Goal: Check status: Check status

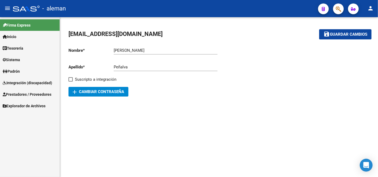
click at [24, 80] on span "Integración (discapacidad)" at bounding box center [27, 83] width 49 height 6
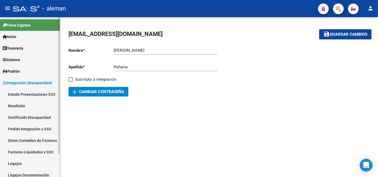
click at [26, 129] on link "Pedido Integración a SSS" at bounding box center [30, 128] width 60 height 11
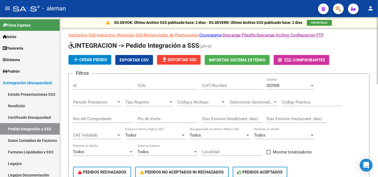
click at [300, 83] on div "202508" at bounding box center [287, 85] width 43 height 5
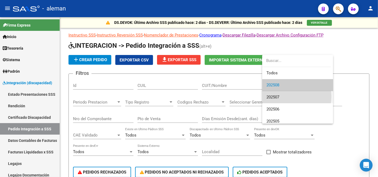
click at [289, 96] on span "202507" at bounding box center [297, 97] width 62 height 12
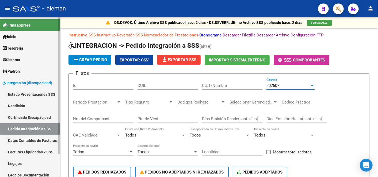
click at [33, 151] on link "Facturas Liquidadas x SSS" at bounding box center [30, 151] width 60 height 11
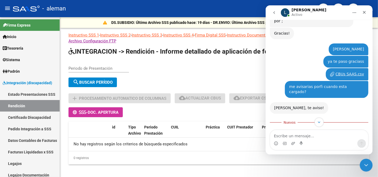
scroll to position [194, 0]
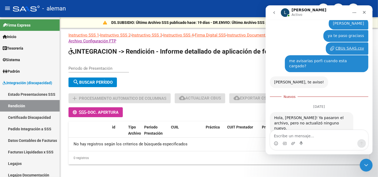
click at [302, 136] on textarea "Escribe un mensaje..." at bounding box center [319, 134] width 98 height 9
type textarea "[DATE]!"
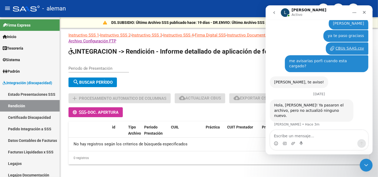
scroll to position [197, 0]
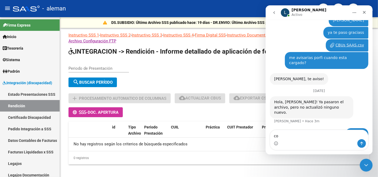
type textarea "c"
type textarea "ouu porque me faltan bastantes :("
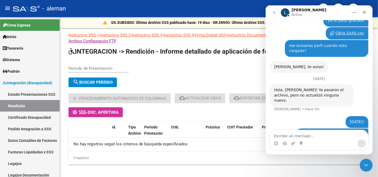
scroll to position [209, 0]
click at [216, 115] on div "Periodo de Presentación search Buscar Período sync Cambiar Período add Procesam…" at bounding box center [218, 89] width 301 height 56
click at [214, 79] on div "search Buscar Período" at bounding box center [218, 83] width 301 height 12
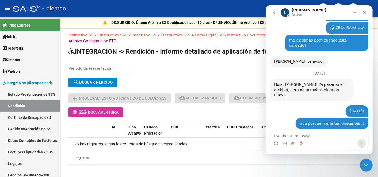
scroll to position [236, 0]
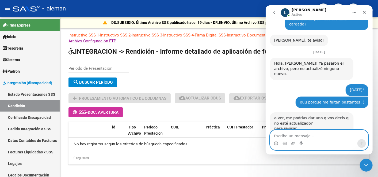
click at [289, 137] on textarea "Escribe un mensaje..." at bounding box center [319, 134] width 98 height 9
type textarea "sip ya va"
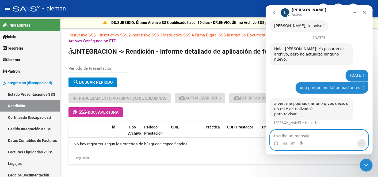
scroll to position [252, 0]
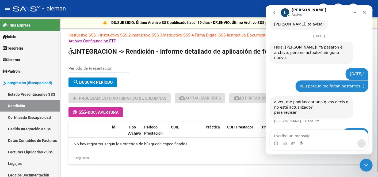
drag, startPoint x: 170, startPoint y: 62, endPoint x: 171, endPoint y: 95, distance: 34.0
click at [170, 62] on div "Periodo de Presentación search Buscar Período sync Cambiar Período" at bounding box center [218, 75] width 301 height 28
click at [162, 66] on div "Periodo de Presentación search Buscar Período sync Cambiar Período" at bounding box center [218, 75] width 301 height 28
click at [366, 12] on div "Cerrar" at bounding box center [364, 12] width 10 height 10
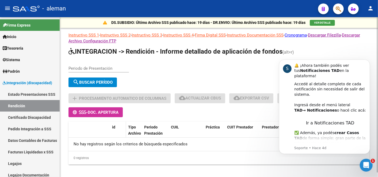
scroll to position [0, 0]
click at [87, 66] on input "Periodo de Presentación" at bounding box center [98, 68] width 60 height 5
type input "202507"
click at [94, 81] on span "search Buscar Período" at bounding box center [93, 82] width 40 height 5
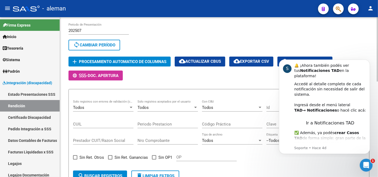
scroll to position [30, 0]
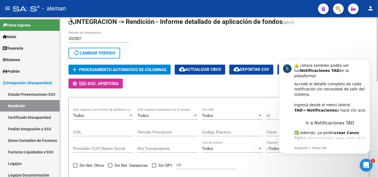
click at [89, 38] on input "202507" at bounding box center [98, 38] width 60 height 5
click at [89, 39] on div "202507 Periodo de Presentación" at bounding box center [98, 36] width 60 height 11
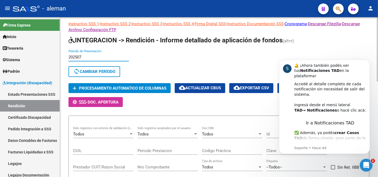
scroll to position [0, 0]
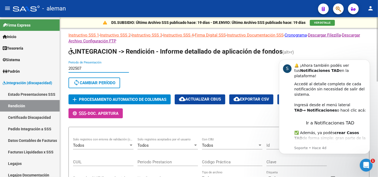
drag, startPoint x: 91, startPoint y: 81, endPoint x: 90, endPoint y: 71, distance: 9.7
click at [91, 81] on span "sync Cambiar Período" at bounding box center [94, 82] width 42 height 5
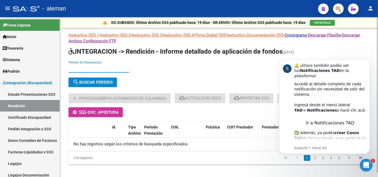
click at [90, 69] on input "Periodo de Presentación" at bounding box center [98, 68] width 60 height 5
type input "202505"
click at [81, 78] on button "search Buscar Período" at bounding box center [92, 82] width 48 height 10
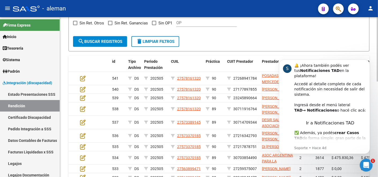
scroll to position [88, 0]
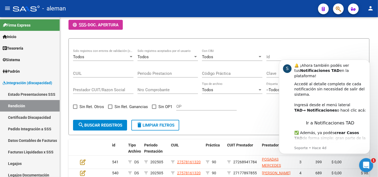
click at [370, 168] on div "Abrir Intercom Messenger" at bounding box center [365, 164] width 18 height 18
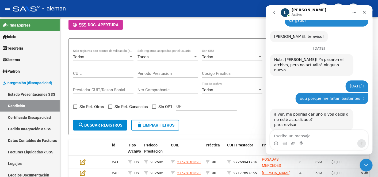
scroll to position [252, 0]
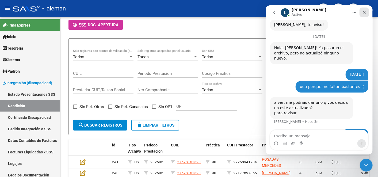
click at [365, 10] on div "Cerrar" at bounding box center [364, 12] width 10 height 10
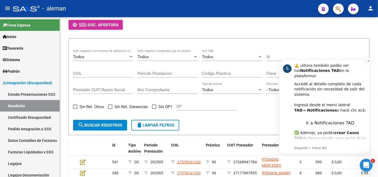
scroll to position [0, 0]
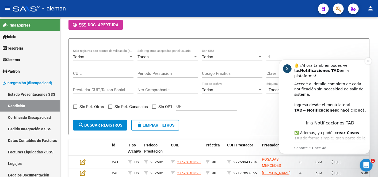
click at [295, 81] on div "Accedé al detalle completo de cada notificación sin necesidad de salir del sist…" at bounding box center [330, 99] width 72 height 37
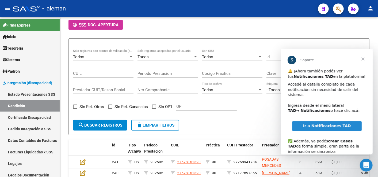
click at [361, 58] on span "Cerrar" at bounding box center [362, 58] width 19 height 19
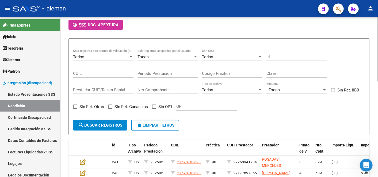
click at [277, 56] on input "Id" at bounding box center [296, 56] width 60 height 5
click at [232, 58] on div "Todos" at bounding box center [230, 56] width 56 height 5
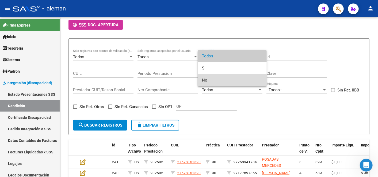
click at [220, 78] on span "No" at bounding box center [232, 80] width 60 height 12
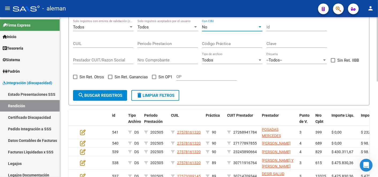
scroll to position [88, 0]
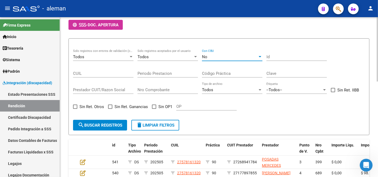
click at [106, 121] on button "search Buscar registros" at bounding box center [100, 125] width 54 height 11
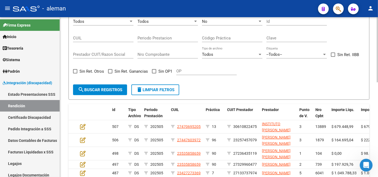
scroll to position [177, 0]
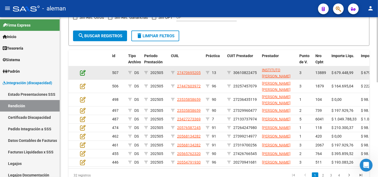
click at [82, 72] on icon at bounding box center [83, 73] width 6 height 6
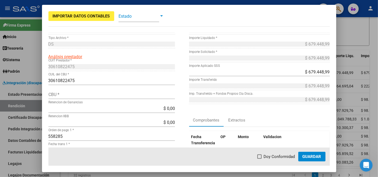
scroll to position [0, 0]
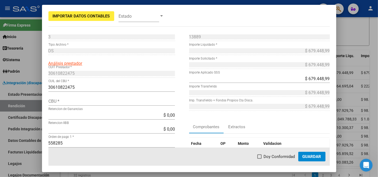
drag, startPoint x: 62, startPoint y: 73, endPoint x: 69, endPoint y: 88, distance: 16.3
click at [69, 88] on input "30610822475" at bounding box center [111, 87] width 126 height 5
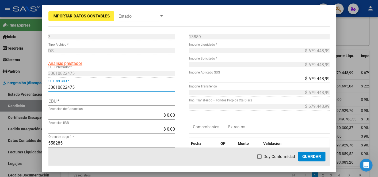
click at [69, 88] on input "30610822475" at bounding box center [111, 87] width 126 height 5
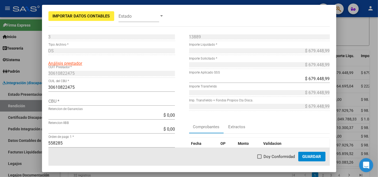
click at [366, 170] on div "Abrir Intercom Messenger" at bounding box center [365, 164] width 18 height 18
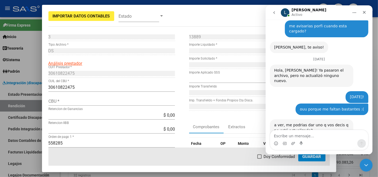
click at [293, 134] on textarea "Escribe un mensaje..." at bounding box center [319, 134] width 98 height 9
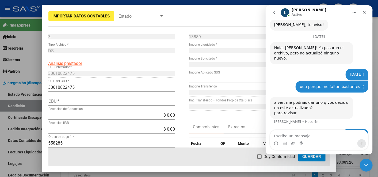
type textarea "30610822475"
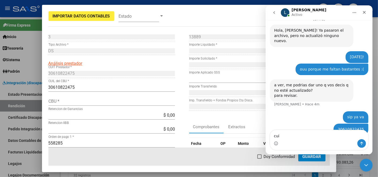
type textarea "cuit"
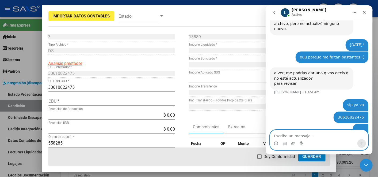
click at [327, 133] on textarea "Escribe un mensaje..." at bounding box center [319, 134] width 98 height 9
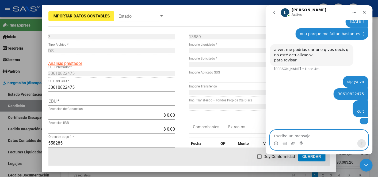
scroll to position [360, 0]
drag, startPoint x: 36, startPoint y: 39, endPoint x: 53, endPoint y: 44, distance: 18.5
click at [36, 39] on div at bounding box center [189, 88] width 378 height 177
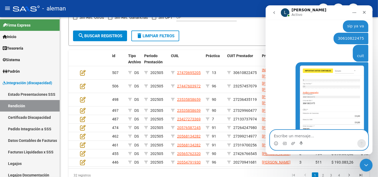
click at [293, 136] on textarea "Escribe un mensaje..." at bounding box center [319, 134] width 98 height 9
type textarea "ese si esta en el archivo de CBUs que mandé"
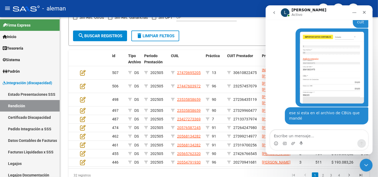
scroll to position [388, 0]
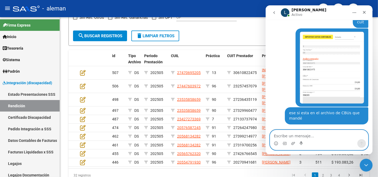
click at [307, 133] on textarea "Escribe un mensaje..." at bounding box center [319, 134] width 98 height 9
type textarea "a vos!"
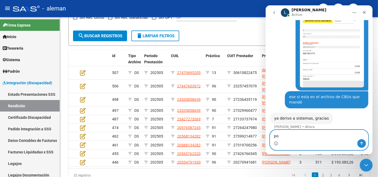
type textarea "p"
type textarea "podrias decirle que es urgente porfi"
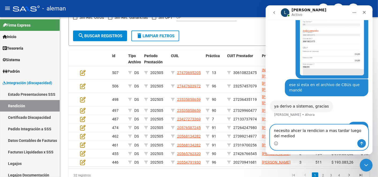
type textarea "necesito ahcer la rendicion a mas tardar luego del mediodi"
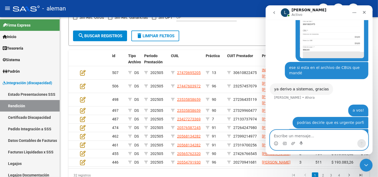
scroll to position [433, 0]
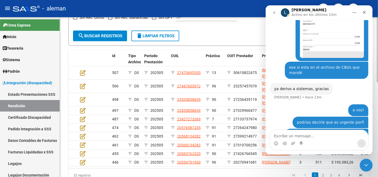
click at [326, 128] on div "necesito ahcer la rendicion a mas tardar luego del mediodi Tomas • Hace 14m" at bounding box center [319, 139] width 98 height 23
drag, startPoint x: 365, startPoint y: 13, endPoint x: 462, endPoint y: 60, distance: 107.5
click at [365, 13] on icon "Cerrar" at bounding box center [364, 12] width 4 height 4
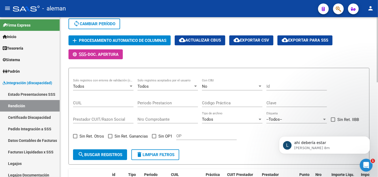
scroll to position [59, 0]
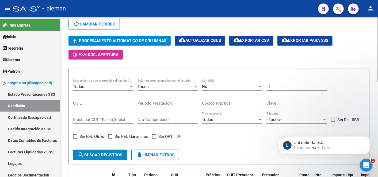
click at [89, 153] on span "search Buscar registros" at bounding box center [100, 154] width 44 height 5
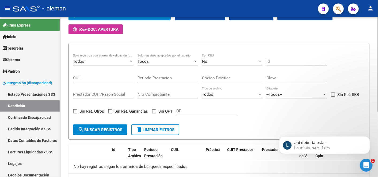
scroll to position [110, 0]
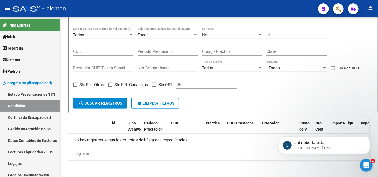
click at [226, 35] on div "No" at bounding box center [230, 34] width 56 height 5
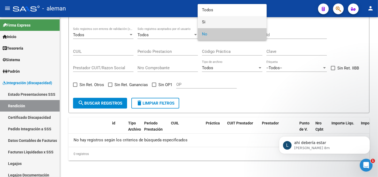
click at [211, 18] on span "Si" at bounding box center [232, 22] width 60 height 12
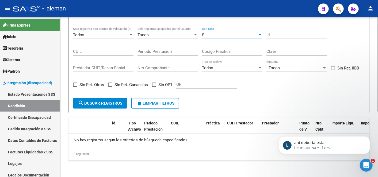
click at [214, 33] on div "Si" at bounding box center [230, 34] width 56 height 5
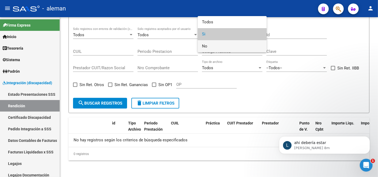
click at [217, 45] on span "No" at bounding box center [232, 46] width 60 height 12
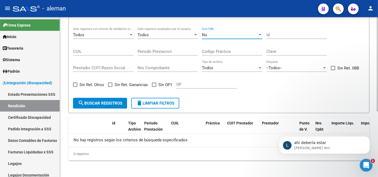
click at [102, 101] on span "search Buscar registros" at bounding box center [100, 103] width 44 height 5
click at [226, 28] on div "No Con CBU" at bounding box center [232, 32] width 60 height 11
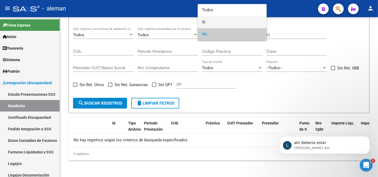
click at [208, 21] on span "Si" at bounding box center [232, 22] width 60 height 12
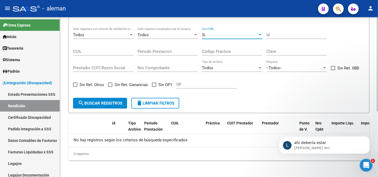
click at [102, 101] on span "search Buscar registros" at bounding box center [100, 103] width 44 height 5
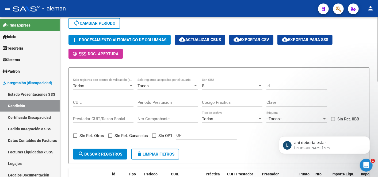
scroll to position [119, 0]
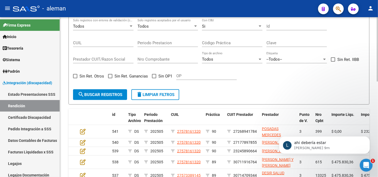
click at [209, 28] on div "Si Con CBU" at bounding box center [232, 24] width 60 height 11
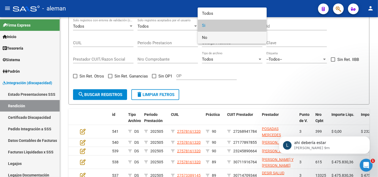
click at [211, 37] on span "No" at bounding box center [232, 38] width 60 height 12
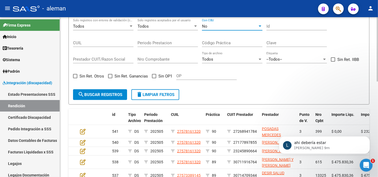
click at [89, 94] on span "search Buscar registros" at bounding box center [100, 94] width 44 height 5
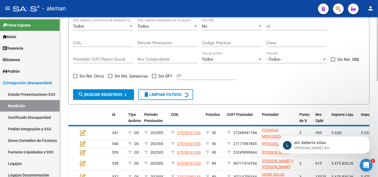
scroll to position [110, 0]
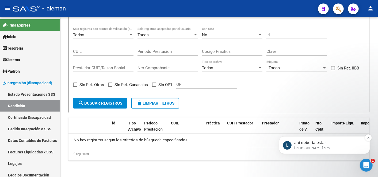
click at [308, 150] on p "Ludmila • Hace 9m" at bounding box center [328, 147] width 69 height 5
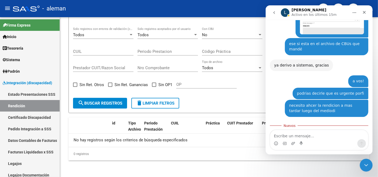
scroll to position [458, 0]
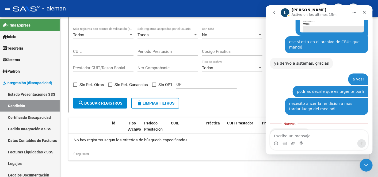
click at [287, 134] on textarea "Escribe un mensaje..." at bounding box center [319, 134] width 98 height 9
type textarea "genial si ahora no me aparecen"
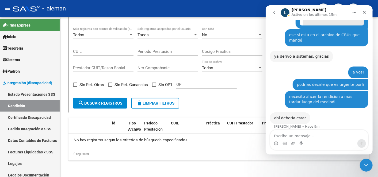
type textarea "r"
type textarea "cualquier cosita molesto nuevamente"
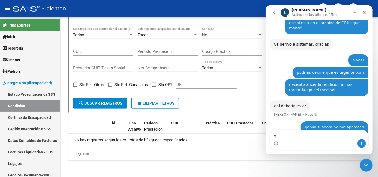
scroll to position [478, 0]
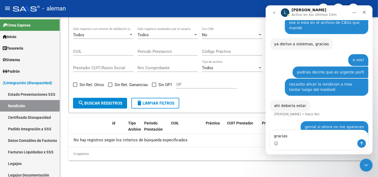
type textarea "gracias!"
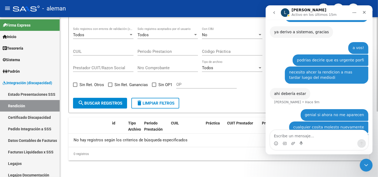
click at [202, 164] on div "DS.SUBSIDIO: Último Archivo SSS publicado hace: 19 días - DR.ENVIO: Último Arch…" at bounding box center [219, 42] width 318 height 270
click at [364, 10] on icon "Cerrar" at bounding box center [364, 12] width 4 height 4
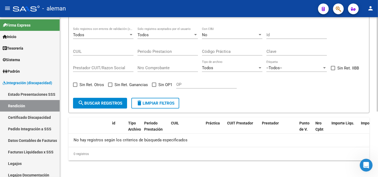
scroll to position [0, 0]
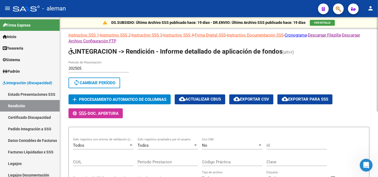
click at [263, 98] on span "cloud_download Exportar CSV" at bounding box center [251, 99] width 36 height 5
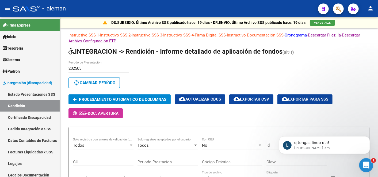
click at [361, 164] on icon "Abrir Intercom Messenger" at bounding box center [365, 164] width 9 height 9
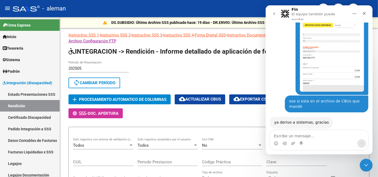
scroll to position [515, 0]
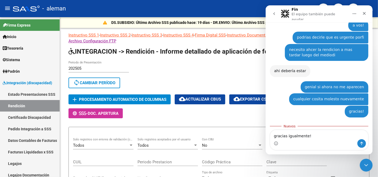
type textarea "gracias igualmente!!"
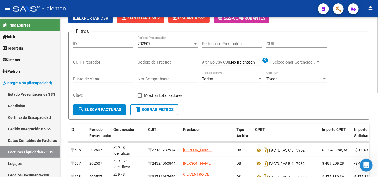
scroll to position [30, 0]
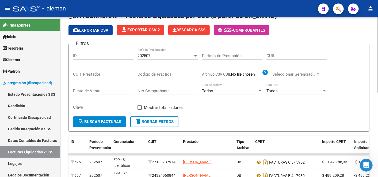
drag, startPoint x: 152, startPoint y: 59, endPoint x: 154, endPoint y: 56, distance: 3.6
click at [152, 59] on div "202507 Período Presentación" at bounding box center [167, 56] width 60 height 17
click at [154, 56] on div "202507" at bounding box center [165, 55] width 56 height 5
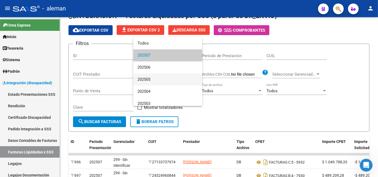
click at [154, 79] on span "202505" at bounding box center [167, 79] width 60 height 12
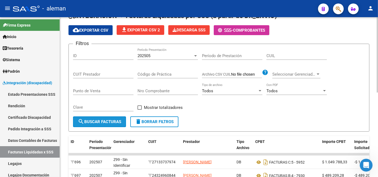
click at [106, 121] on span "search Buscar Facturas" at bounding box center [99, 121] width 43 height 5
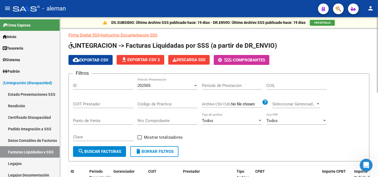
click at [90, 62] on button "cloud_download Exportar CSV" at bounding box center [90, 60] width 44 height 10
click at [149, 81] on div "202505 Período Presentación" at bounding box center [167, 83] width 60 height 11
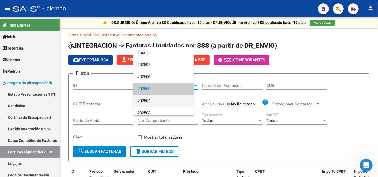
scroll to position [3, 0]
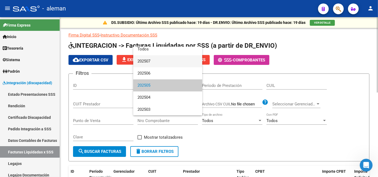
drag, startPoint x: 152, startPoint y: 66, endPoint x: 131, endPoint y: 119, distance: 57.1
click at [152, 65] on span "202507" at bounding box center [167, 61] width 60 height 12
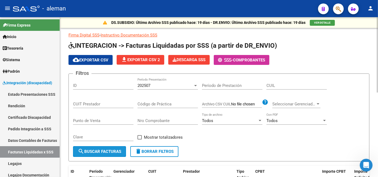
click at [105, 148] on button "search Buscar Facturas" at bounding box center [99, 151] width 53 height 11
click at [100, 58] on span "cloud_download Exportar CSV" at bounding box center [91, 59] width 36 height 5
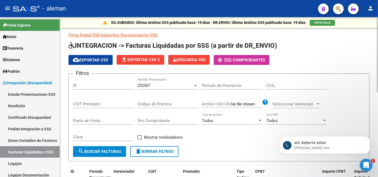
scroll to position [0, 0]
click at [26, 93] on link "Estado Presentaciones SSS" at bounding box center [30, 93] width 60 height 11
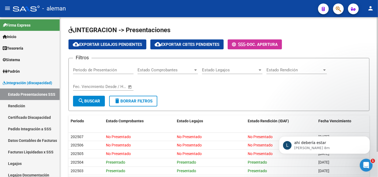
click at [96, 104] on button "search Buscar" at bounding box center [89, 100] width 32 height 11
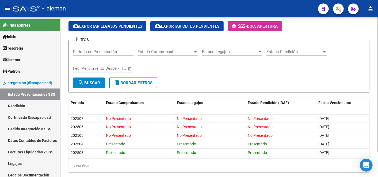
scroll to position [30, 0]
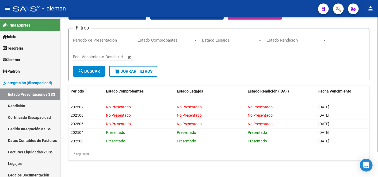
click at [93, 38] on input "Periodo de Presentación" at bounding box center [103, 40] width 60 height 5
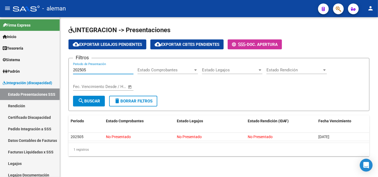
scroll to position [0, 0]
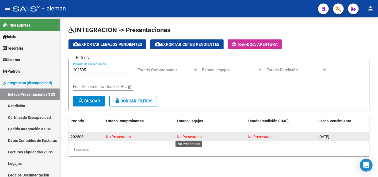
type input "202505"
click at [191, 135] on span "No Presentado" at bounding box center [189, 136] width 25 height 4
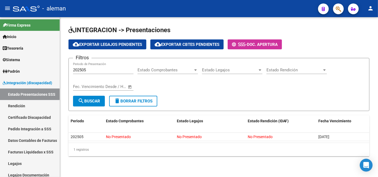
drag, startPoint x: 191, startPoint y: 135, endPoint x: 161, endPoint y: 161, distance: 39.4
click at [162, 160] on div "INTEGRACION -> Presentaciones cloud_download Exportar Legajos Pendientes cloud_…" at bounding box center [219, 95] width 318 height 156
click at [126, 98] on button "delete Borrar Filtros" at bounding box center [133, 100] width 48 height 11
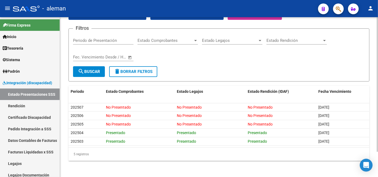
scroll to position [30, 0]
click at [180, 68] on form "Filtros Periodo de Presentación Estado Comprobantes Estado Comprobantes Estado …" at bounding box center [218, 54] width 301 height 53
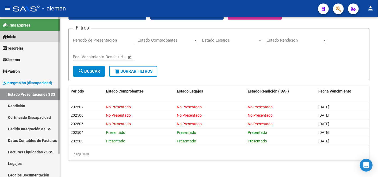
click at [20, 36] on link "Inicio" at bounding box center [30, 36] width 60 height 11
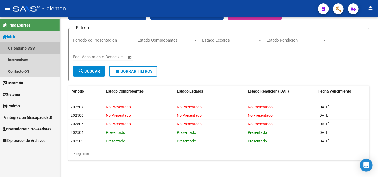
click at [22, 43] on link "Calendario SSS" at bounding box center [30, 47] width 60 height 11
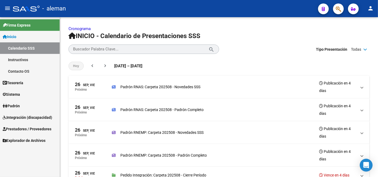
click at [22, 51] on link "Calendario SSS" at bounding box center [30, 47] width 60 height 11
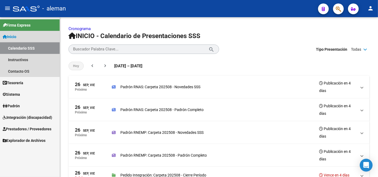
click at [20, 60] on link "Instructivos" at bounding box center [30, 59] width 60 height 11
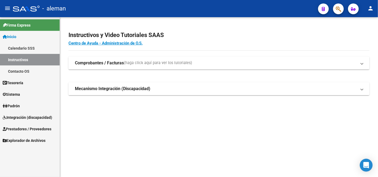
click at [181, 90] on mat-panel-title "Mecanismo Integración (Discapacidad)" at bounding box center [216, 89] width 282 height 6
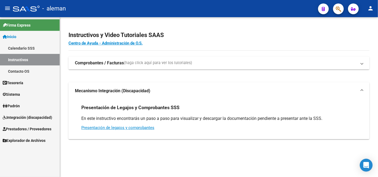
click at [166, 63] on span "(haga click aquí para ver los tutoriales)" at bounding box center [158, 63] width 68 height 6
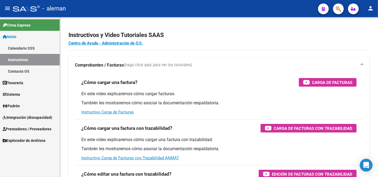
click at [17, 68] on link "Contacto OS" at bounding box center [30, 70] width 60 height 11
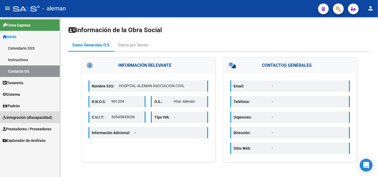
click at [21, 120] on link "Integración (discapacidad)" at bounding box center [30, 116] width 60 height 11
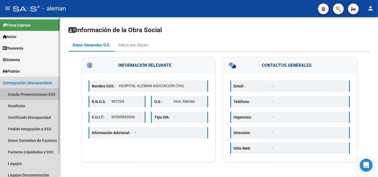
click at [24, 95] on link "Estado Presentaciones SSS" at bounding box center [30, 93] width 60 height 11
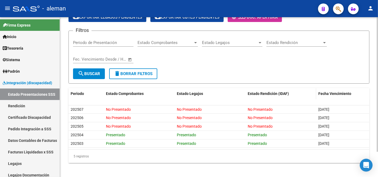
scroll to position [30, 0]
